Goal: Information Seeking & Learning: Learn about a topic

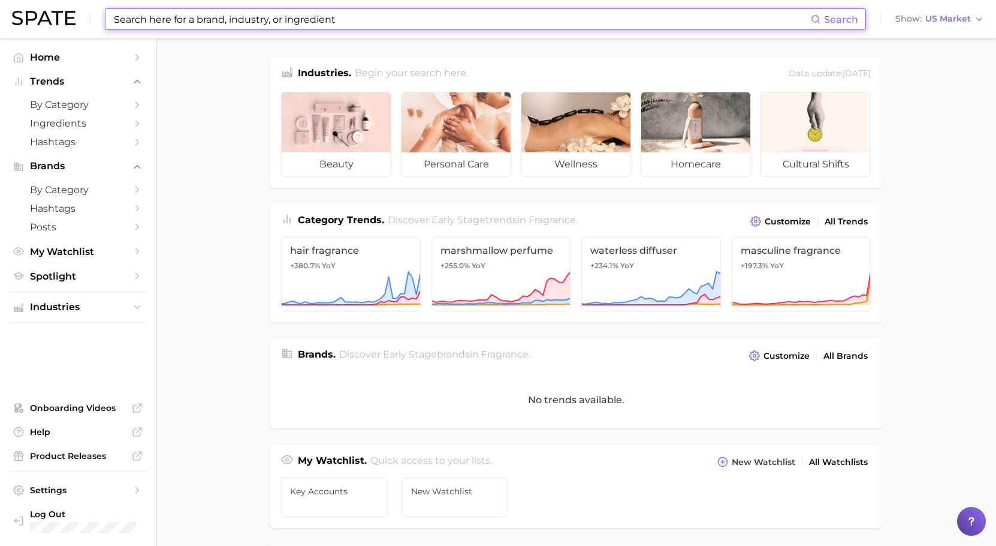
click at [382, 21] on input at bounding box center [462, 19] width 698 height 20
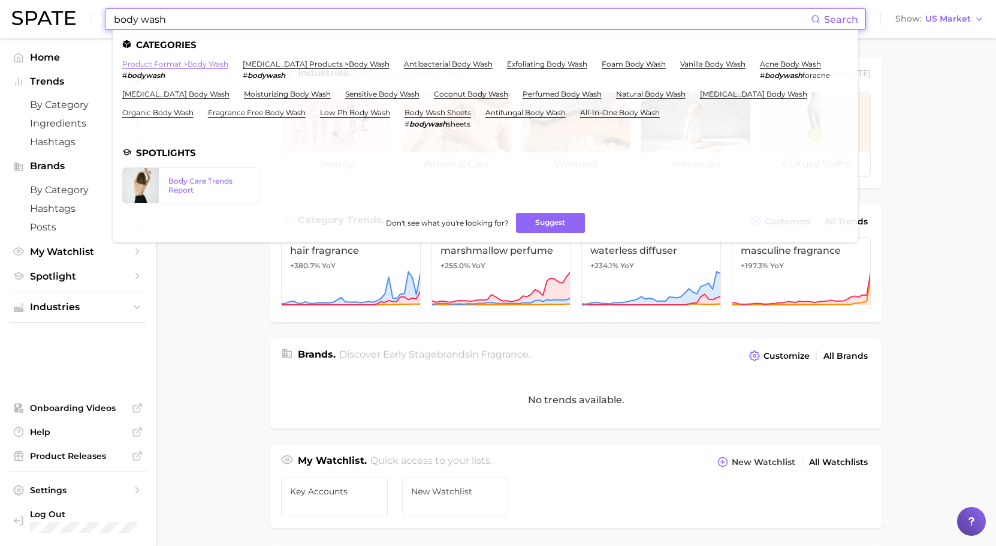
type input "body wash"
click at [215, 64] on link "product format > body wash" at bounding box center [175, 63] width 106 height 9
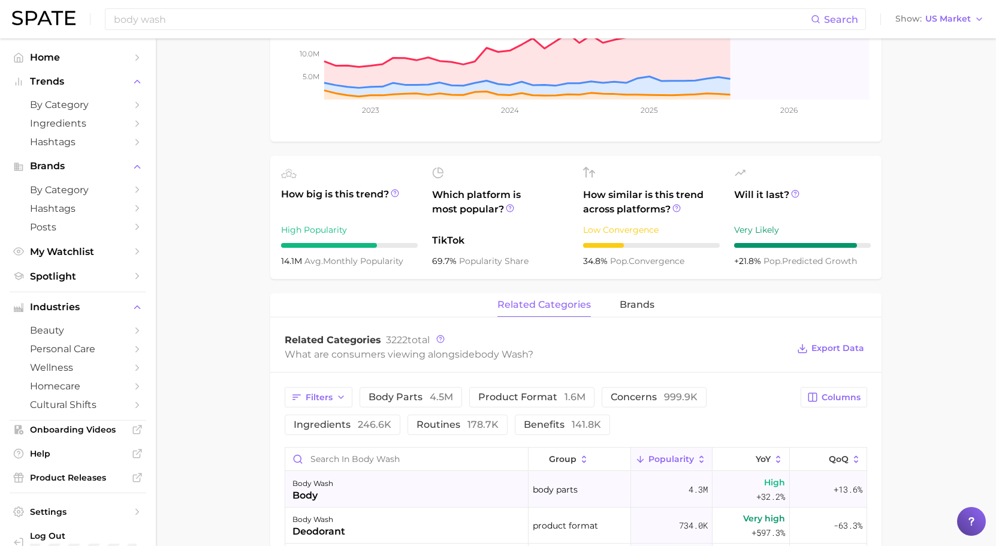
scroll to position [420, 0]
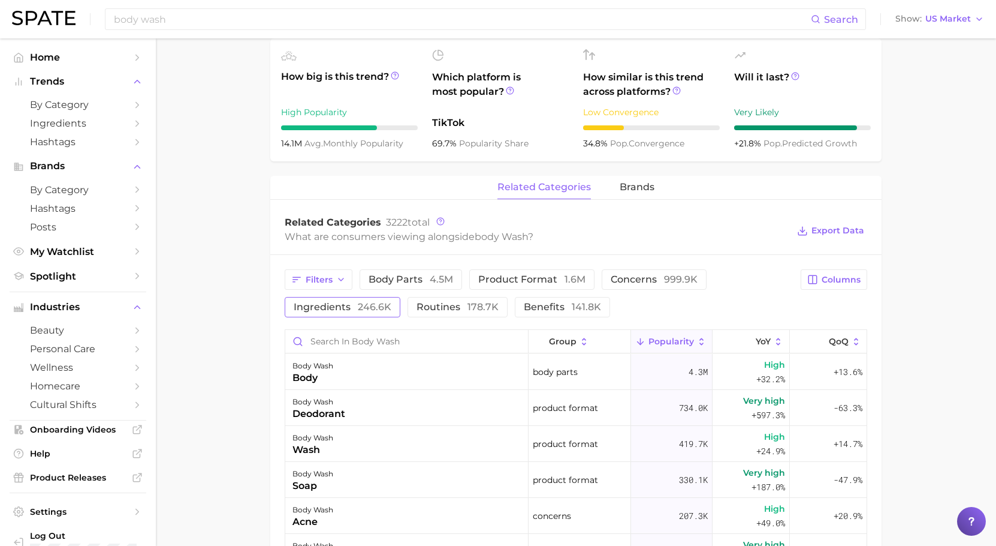
click at [354, 303] on span "ingredients 246.6k" at bounding box center [343, 307] width 98 height 10
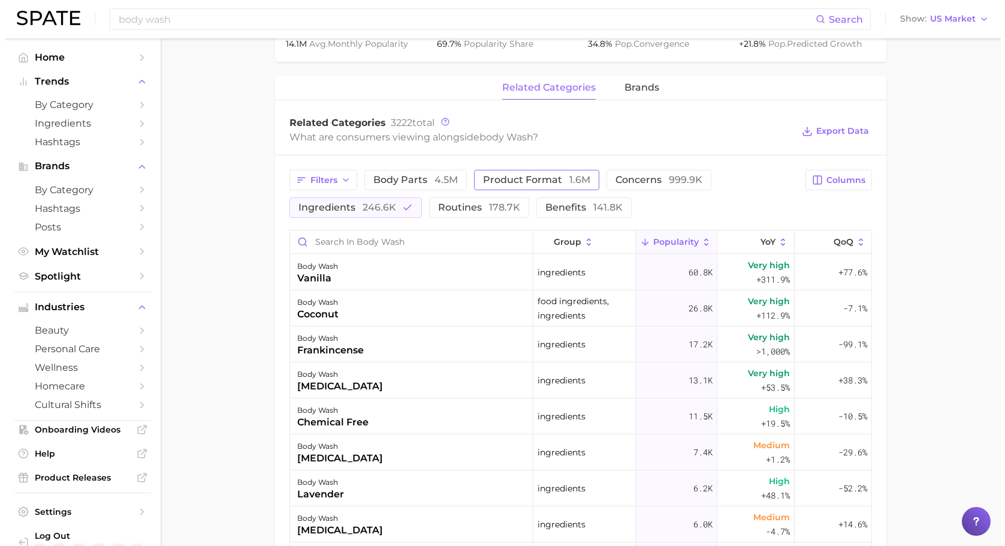
scroll to position [540, 0]
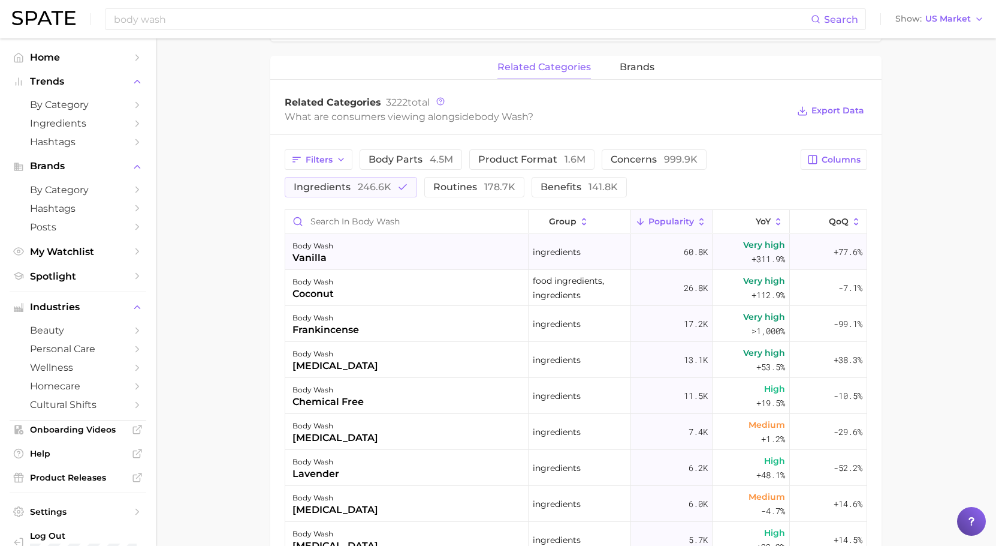
drag, startPoint x: 667, startPoint y: 248, endPoint x: 703, endPoint y: 248, distance: 36.0
click at [703, 248] on div "60.8k" at bounding box center [672, 252] width 82 height 36
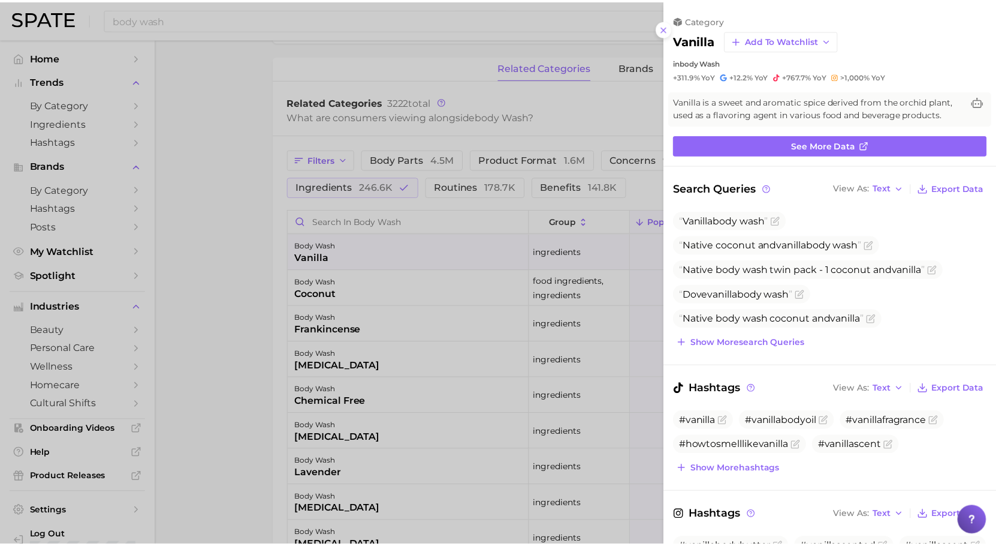
scroll to position [0, 0]
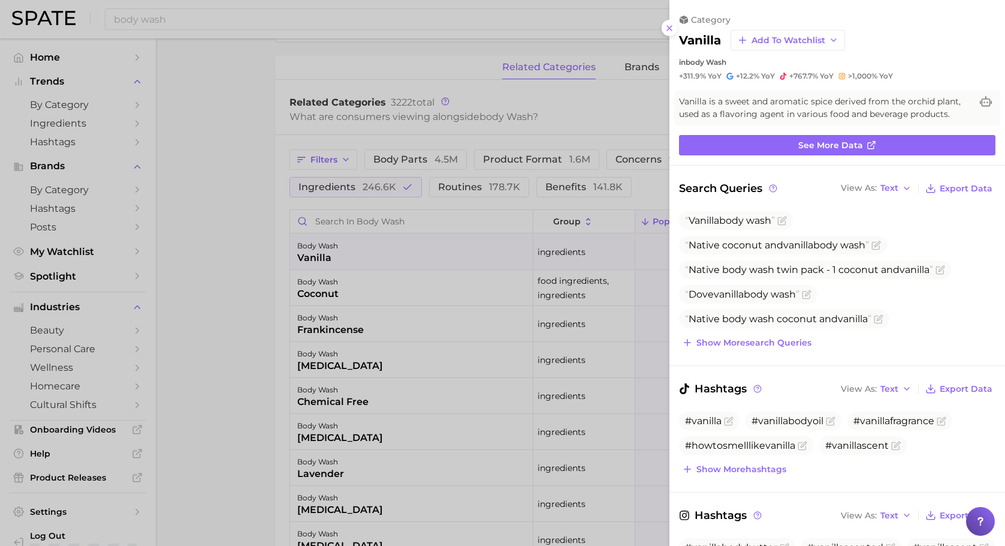
click at [477, 236] on div at bounding box center [502, 273] width 1005 height 546
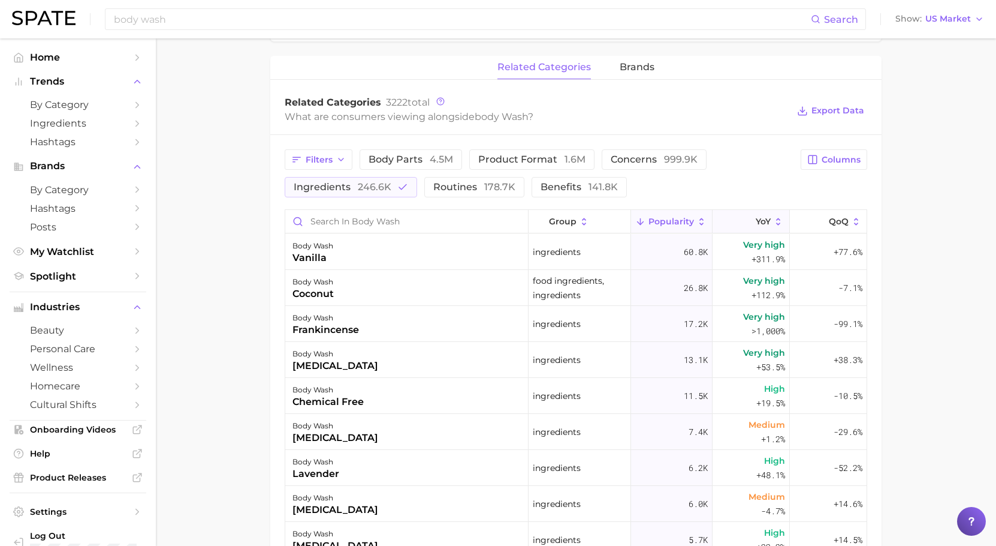
click at [761, 216] on span "YoY" at bounding box center [763, 221] width 15 height 10
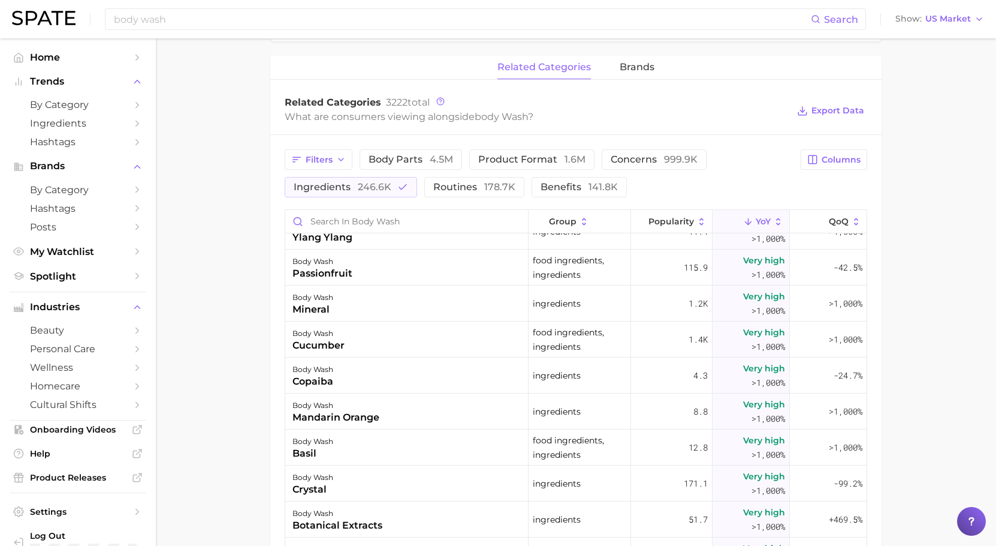
scroll to position [420, 0]
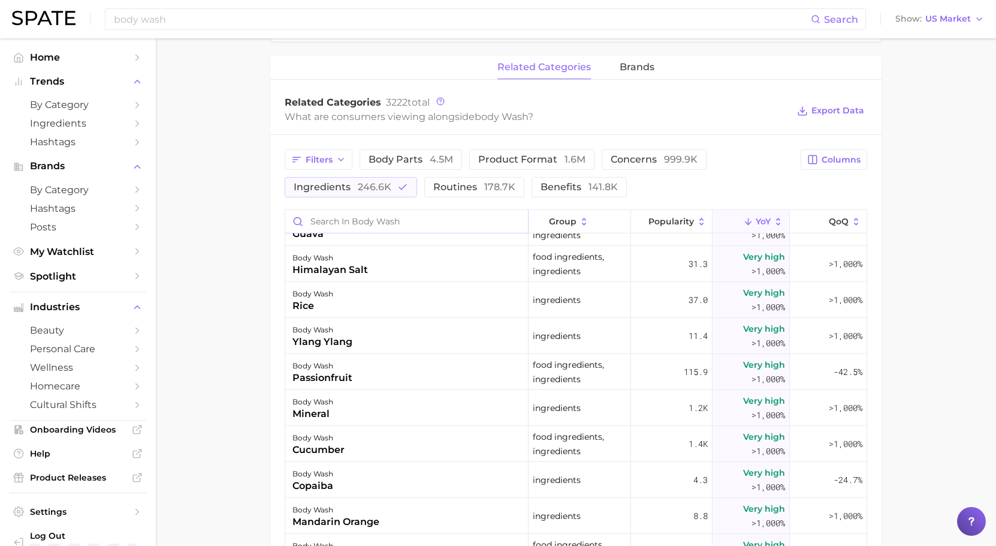
click at [370, 222] on input "Search in body wash" at bounding box center [406, 221] width 243 height 23
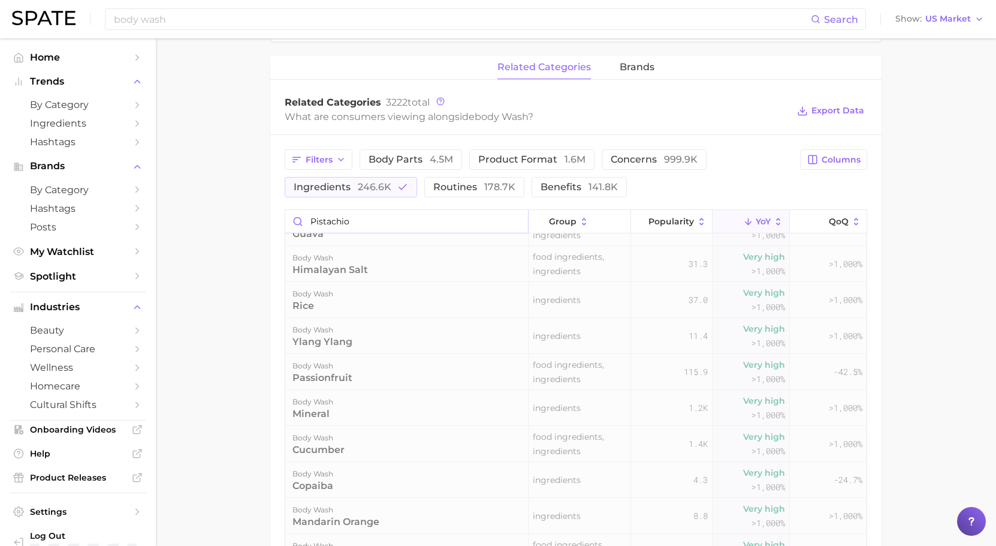
scroll to position [0, 0]
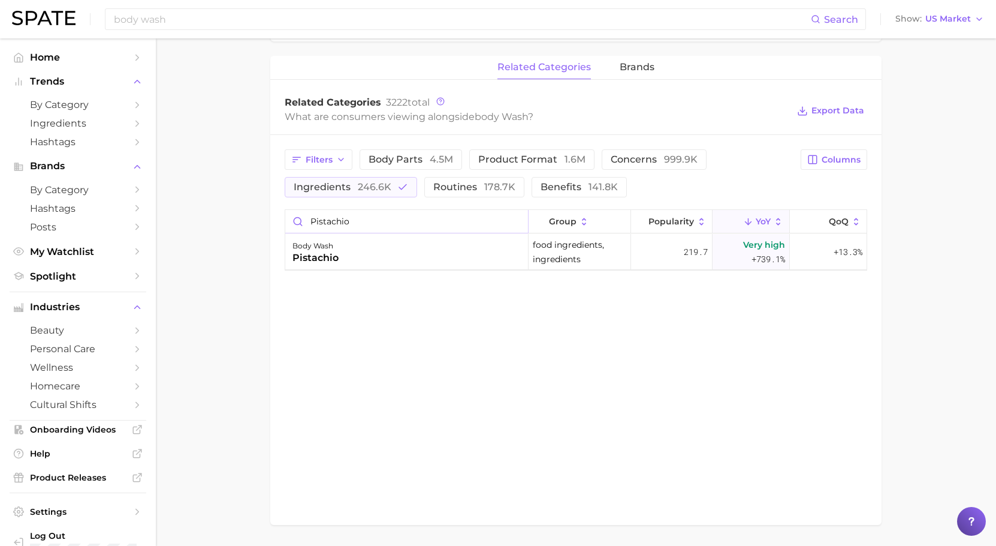
type input "pistachio"
click at [514, 221] on input "pistachio" at bounding box center [406, 221] width 243 height 23
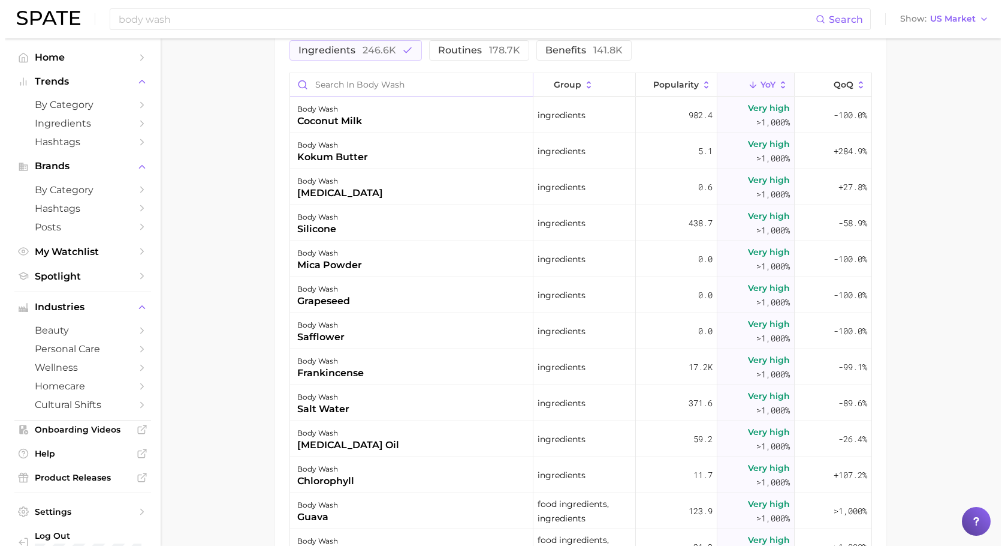
scroll to position [719, 0]
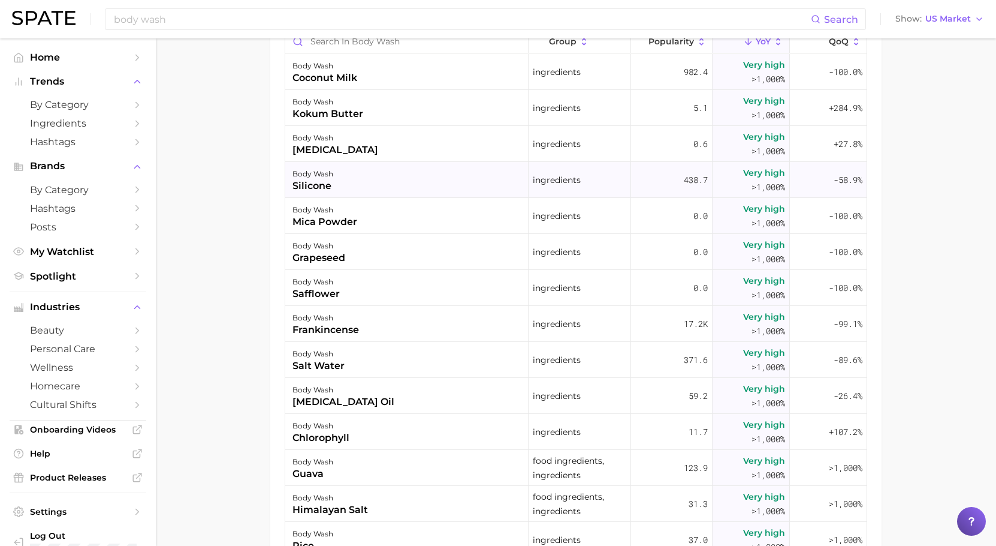
click at [341, 182] on div "body wash silicone" at bounding box center [406, 180] width 243 height 36
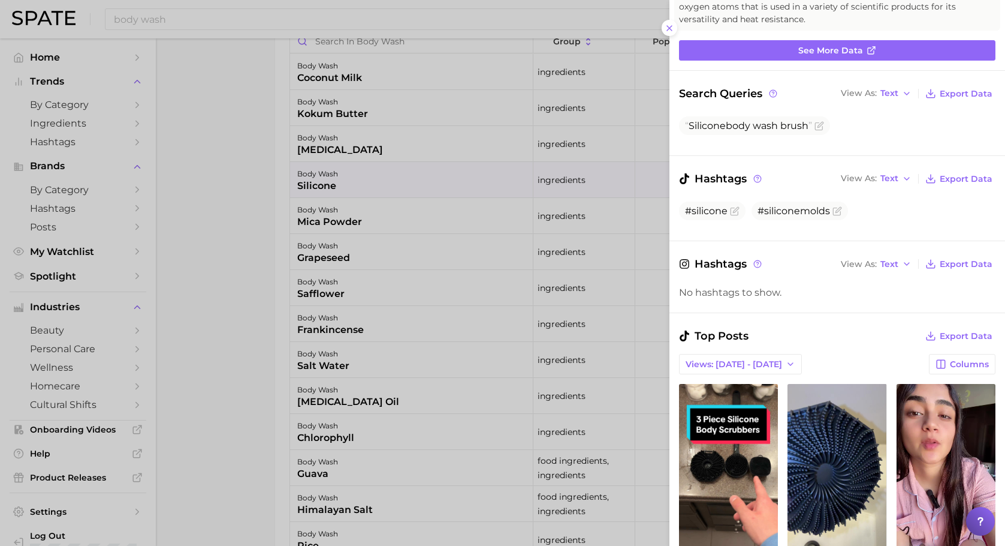
scroll to position [120, 0]
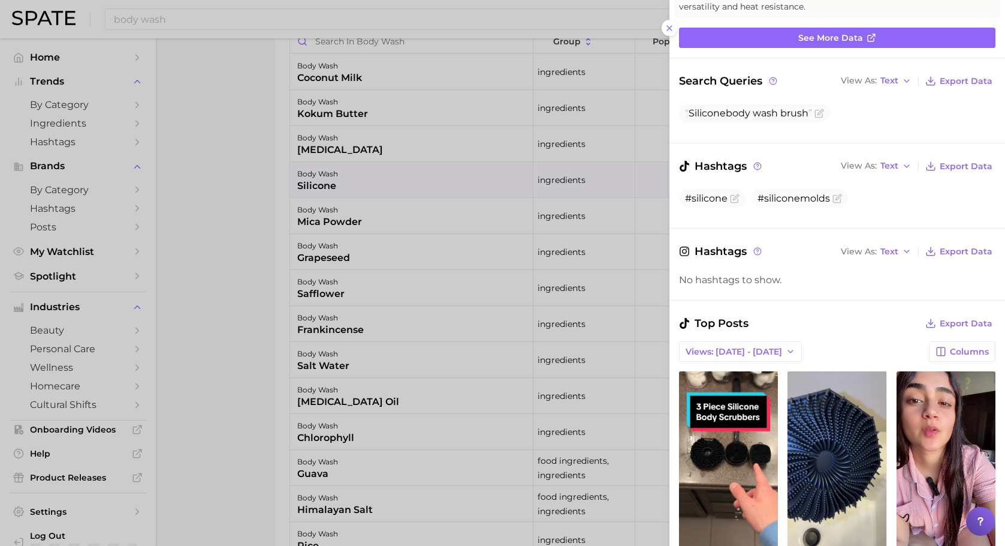
click at [330, 157] on div at bounding box center [502, 273] width 1005 height 546
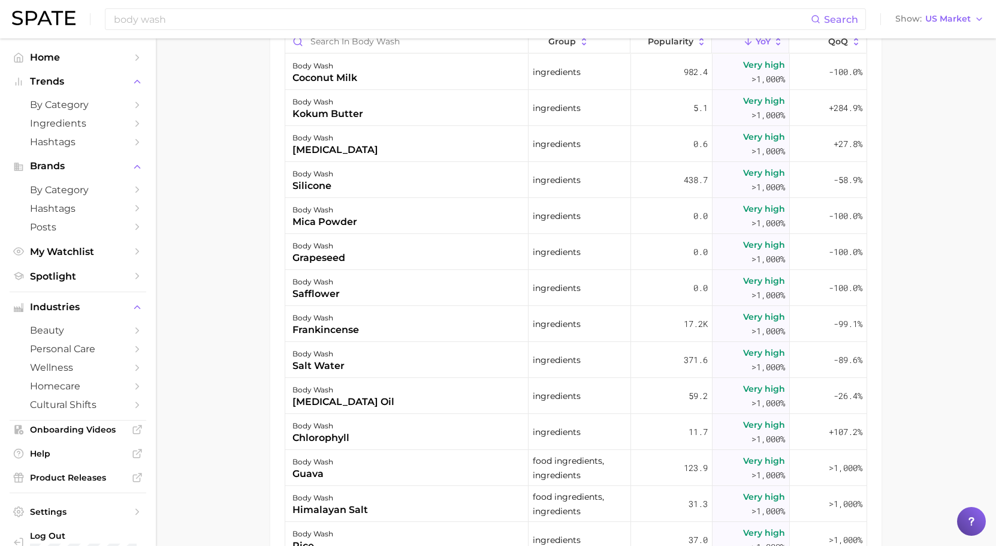
click at [333, 146] on div "tretinoin" at bounding box center [336, 150] width 86 height 14
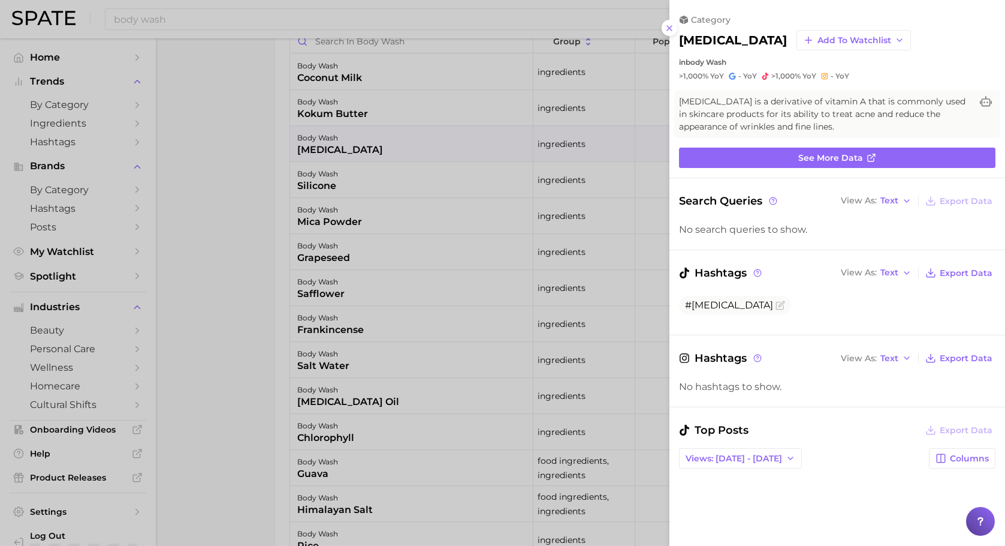
click at [345, 151] on div at bounding box center [502, 273] width 1005 height 546
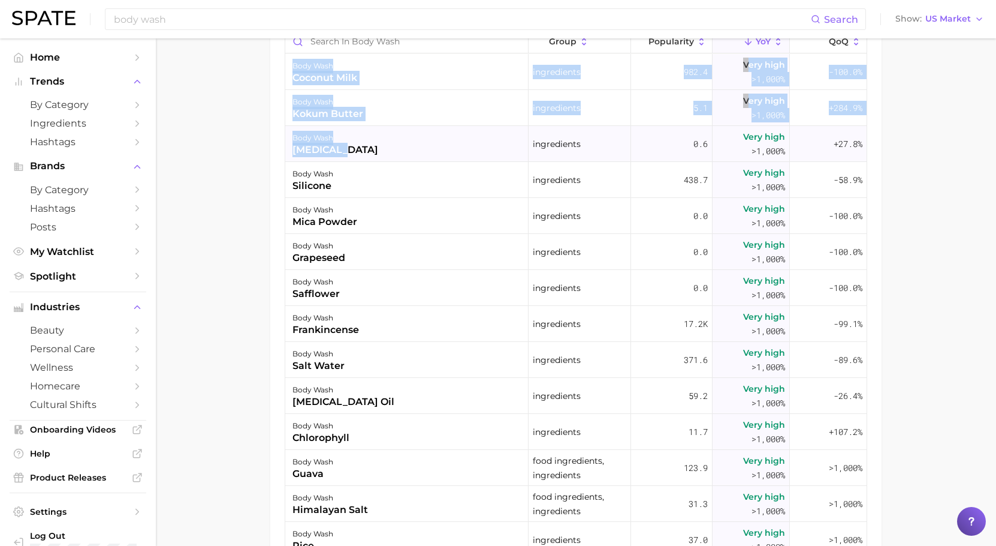
drag, startPoint x: 282, startPoint y: 141, endPoint x: 339, endPoint y: 158, distance: 58.6
click at [339, 158] on div "Filters body parts 4.5m product format 1.6m concerns 999.9k ingredients 246.6k …" at bounding box center [576, 272] width 612 height 634
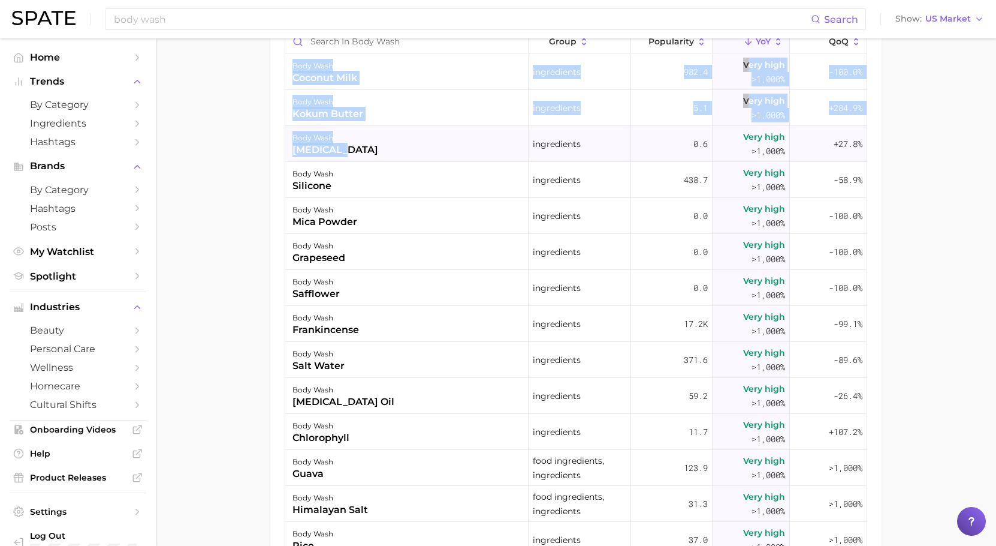
drag, startPoint x: 286, startPoint y: 152, endPoint x: 344, endPoint y: 155, distance: 58.2
click at [344, 155] on div "group Popularity YoY QoQ body wash coconut milk ingredients 982.4 Very high >1,…" at bounding box center [576, 302] width 583 height 546
click at [341, 151] on div "body wash tretinoin" at bounding box center [406, 144] width 243 height 36
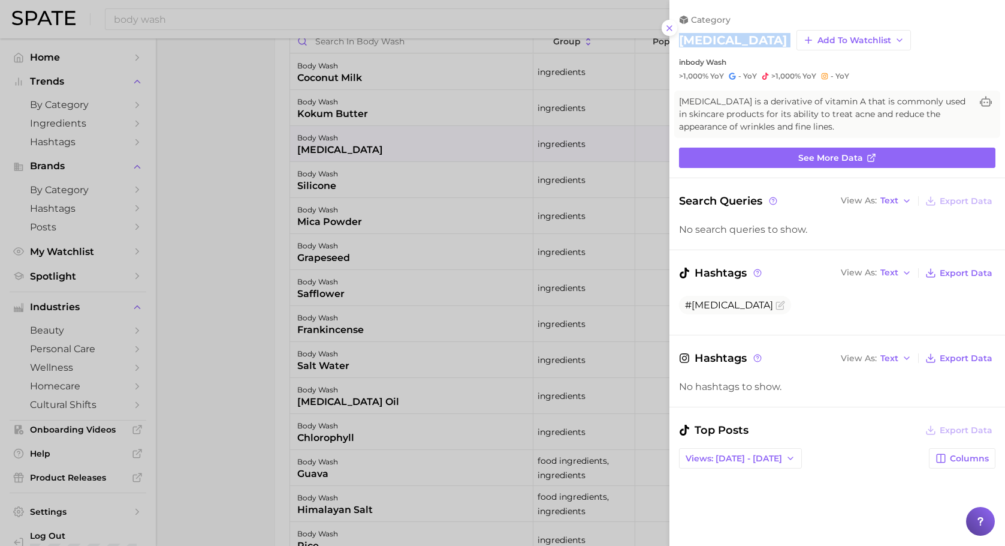
drag, startPoint x: 742, startPoint y: 38, endPoint x: 670, endPoint y: 39, distance: 71.9
click at [671, 39] on div "category tretinoin Add to Watchlist in body wash >1,000% YoY - YoY >1,000% YoY …" at bounding box center [838, 47] width 336 height 67
copy div "tretinoin Add to Watchlist"
click at [327, 186] on div at bounding box center [502, 273] width 1005 height 546
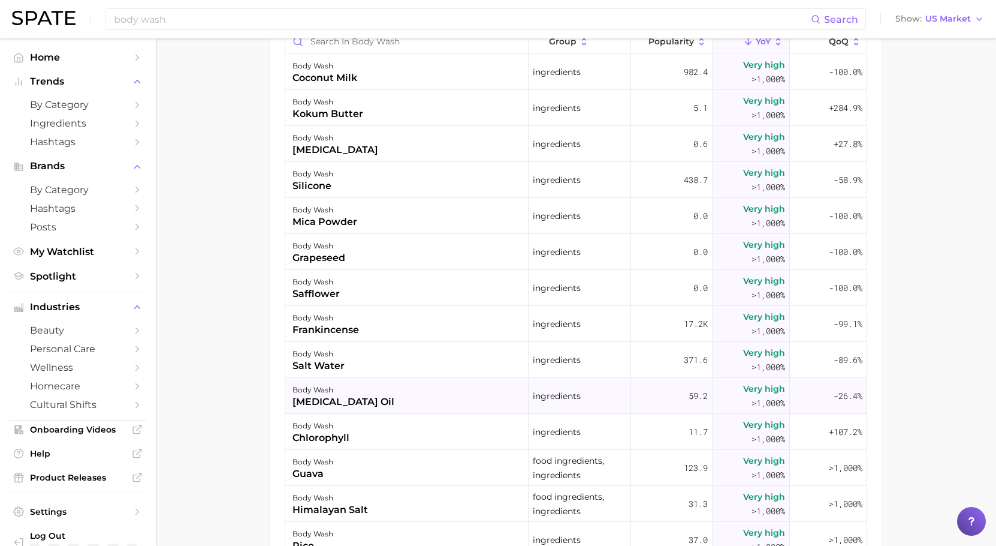
click at [316, 408] on div "vitamin e oil" at bounding box center [344, 401] width 102 height 14
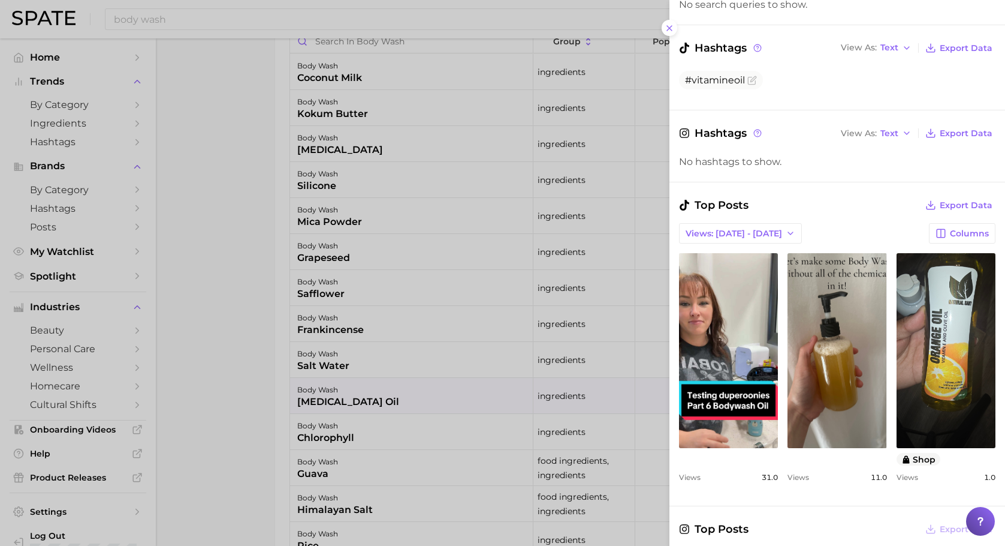
scroll to position [240, 0]
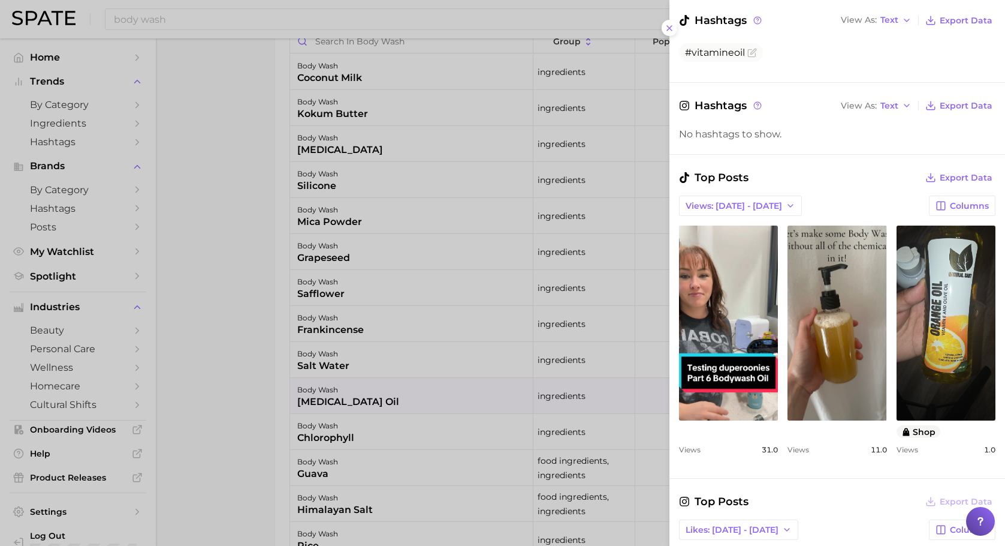
click at [341, 445] on div at bounding box center [502, 273] width 1005 height 546
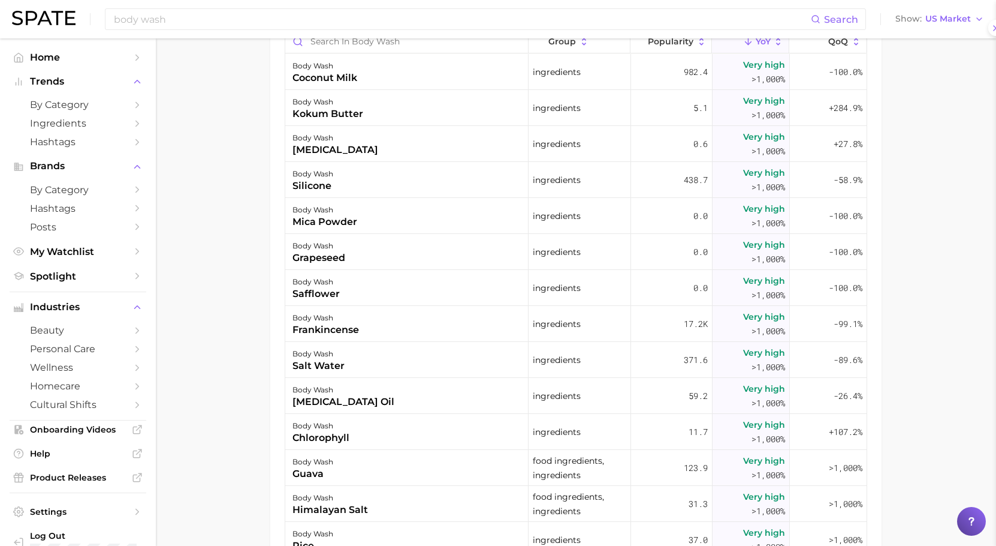
click at [345, 435] on div "chlorophyll" at bounding box center [321, 437] width 57 height 14
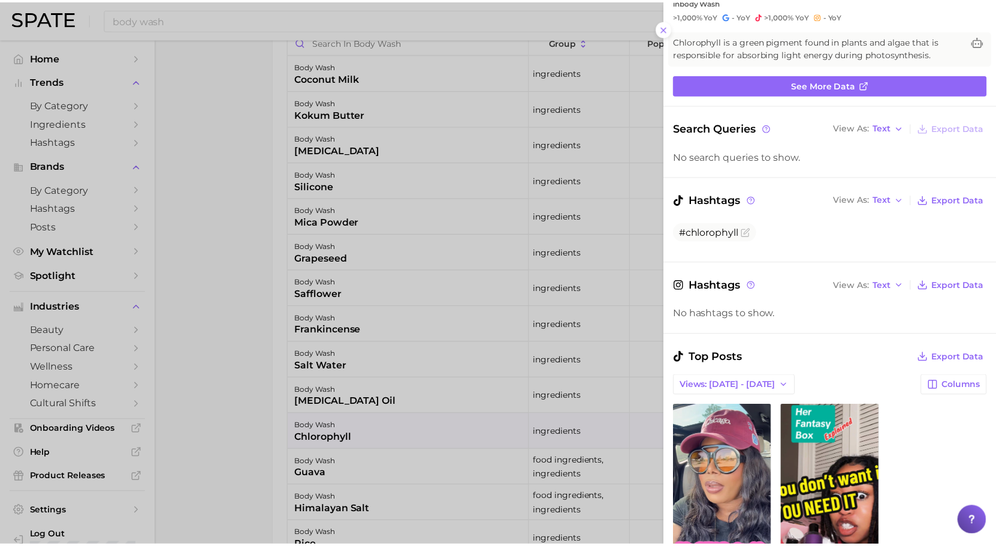
scroll to position [180, 0]
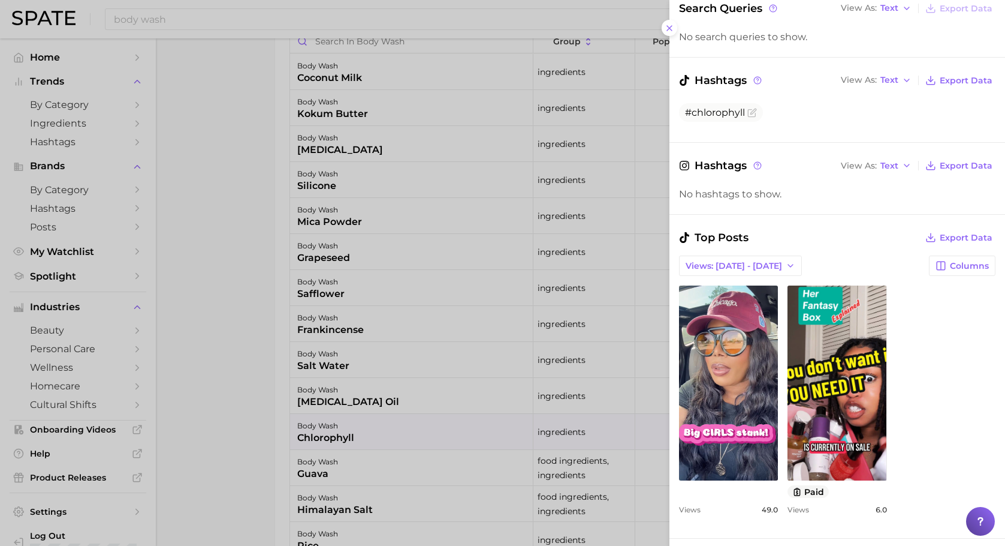
click at [366, 480] on div at bounding box center [502, 273] width 1005 height 546
